Goal: Information Seeking & Learning: Understand process/instructions

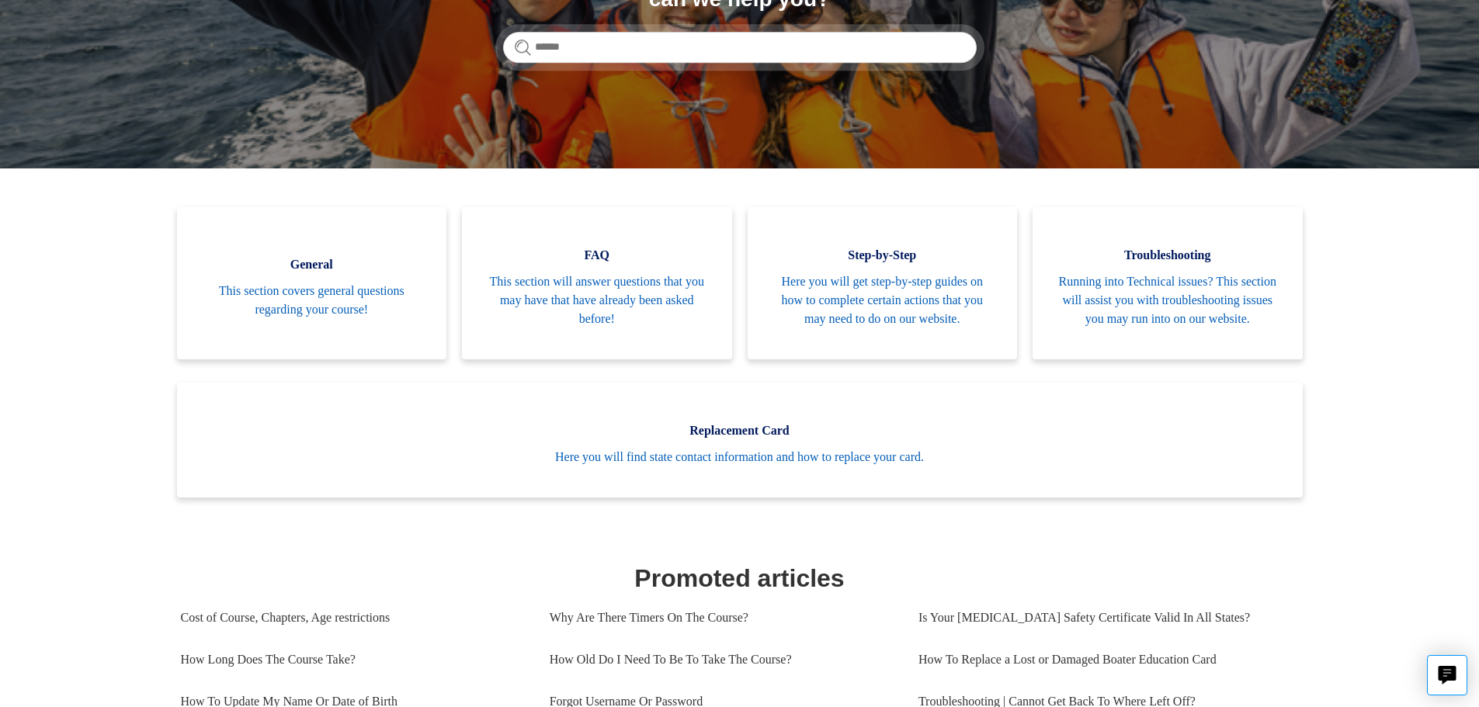
scroll to position [233, 0]
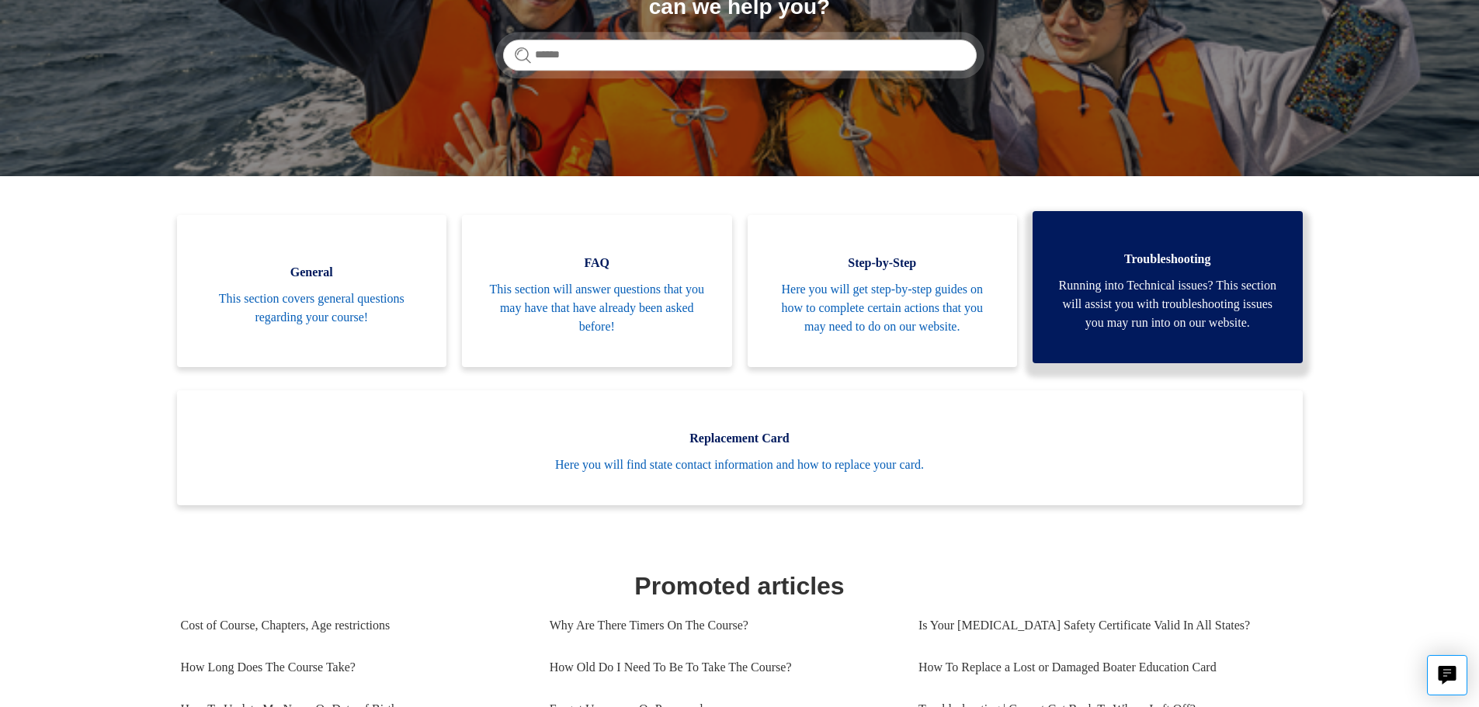
click at [1131, 317] on span "Running into Technical issues? This section will assist you with troubleshootin…" at bounding box center [1168, 304] width 224 height 56
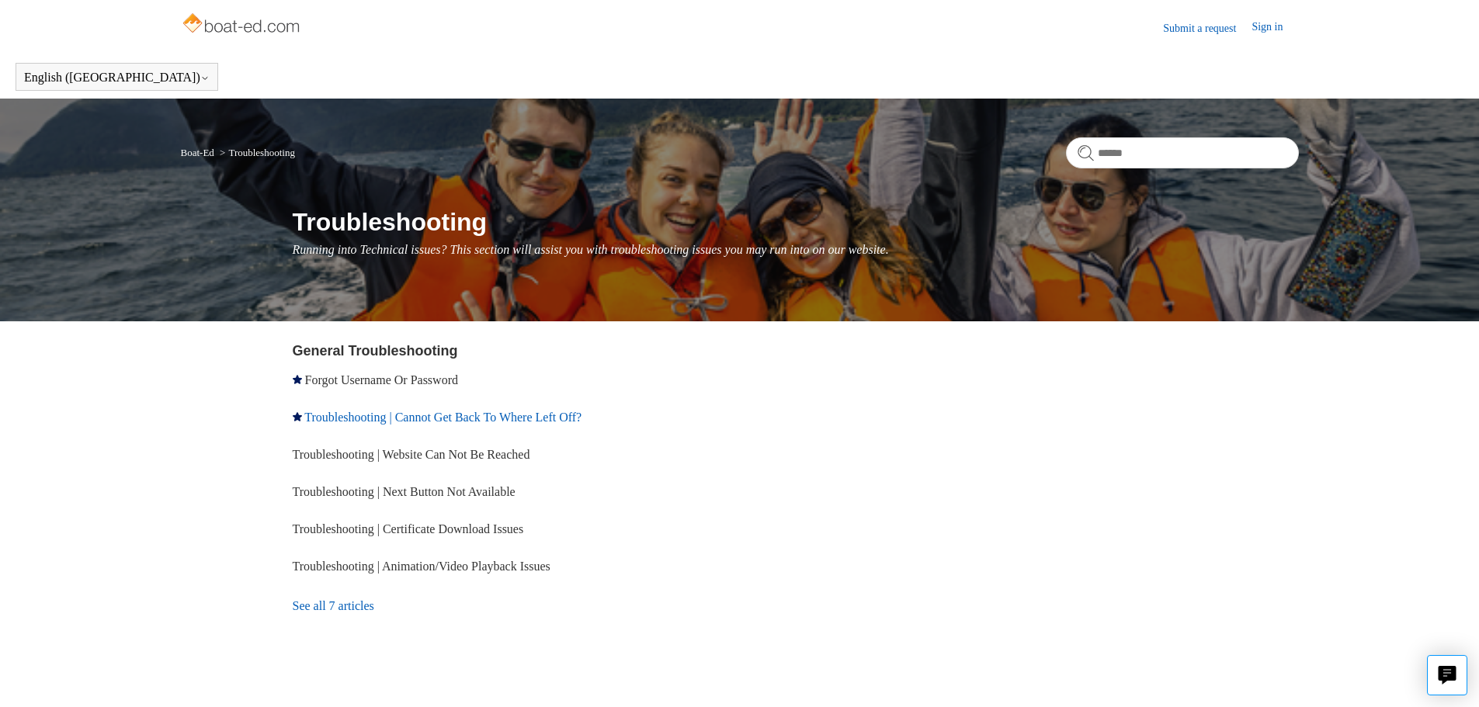
click at [488, 415] on link "Troubleshooting | Cannot Get Back To Where Left Off?" at bounding box center [442, 417] width 277 height 13
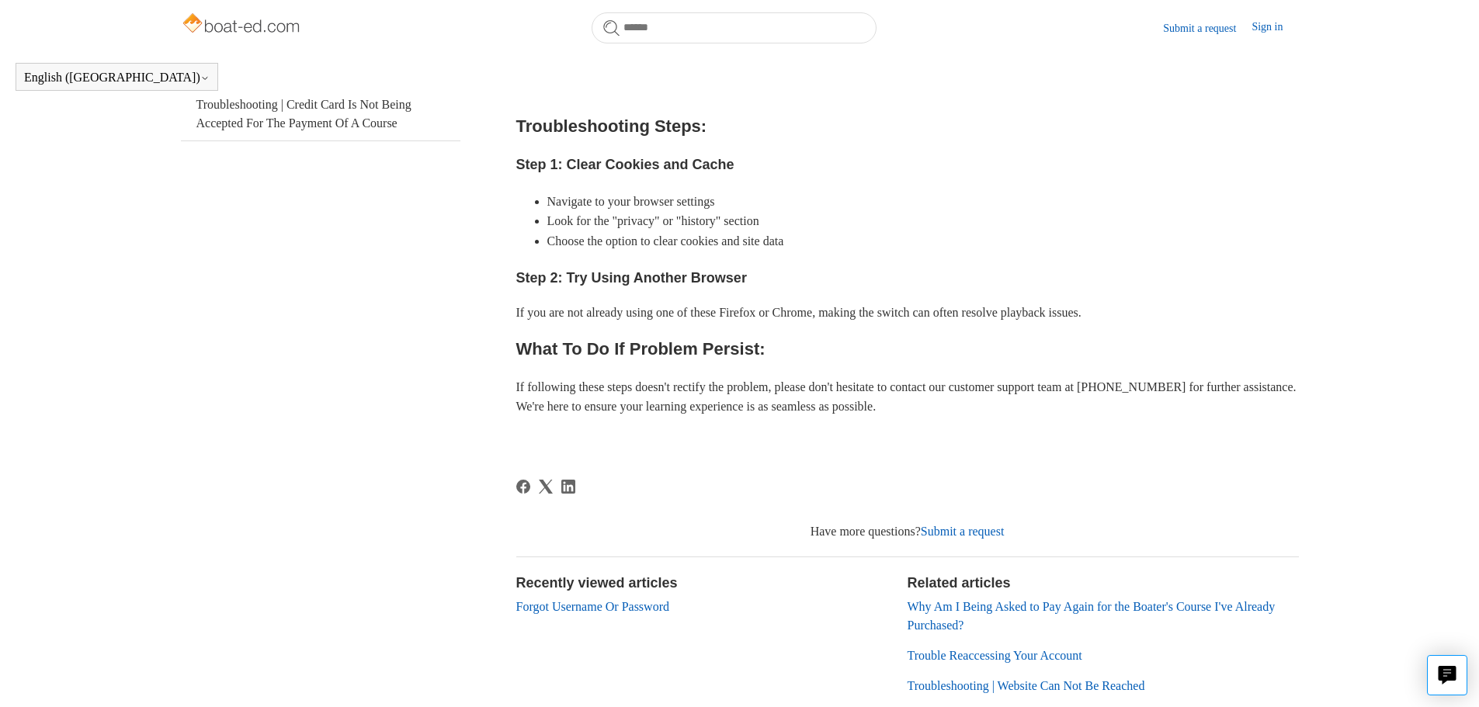
scroll to position [500, 0]
